Goal: Information Seeking & Learning: Learn about a topic

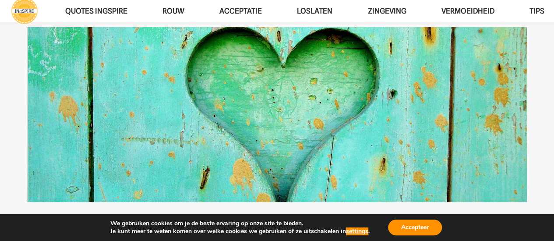
scroll to position [46, 0]
click at [413, 231] on button "Accepteer" at bounding box center [415, 228] width 54 height 16
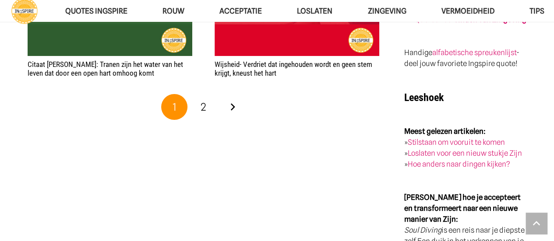
scroll to position [1541, 0]
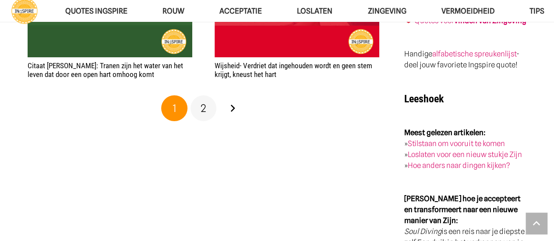
click at [203, 105] on span "2" at bounding box center [203, 108] width 6 height 13
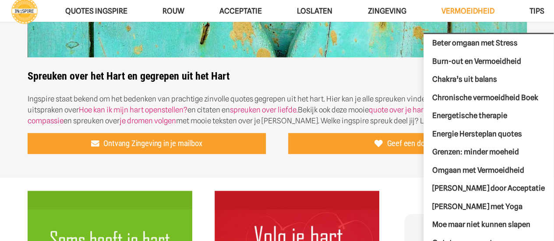
scroll to position [129, 0]
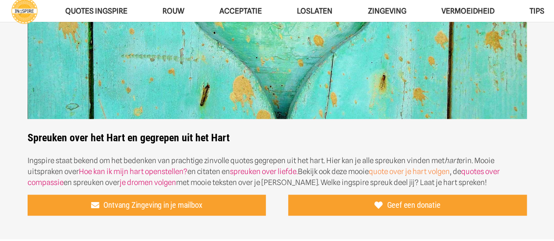
click at [429, 170] on link "quote over je hart volgen" at bounding box center [409, 171] width 81 height 9
